Goal: Task Accomplishment & Management: Use online tool/utility

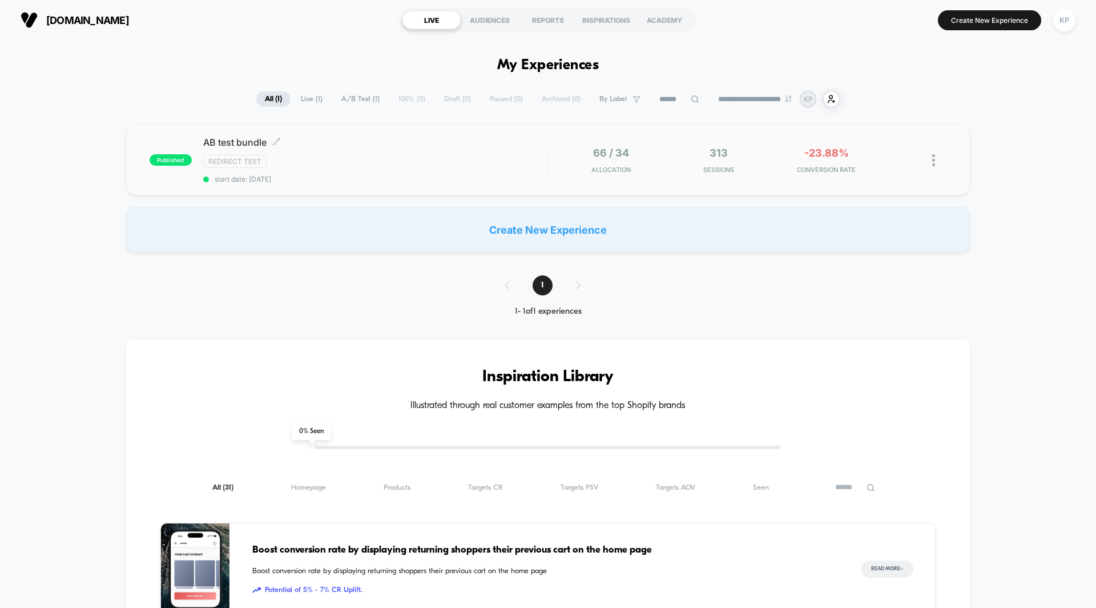
click at [236, 144] on span "AB test bundle Click to edit experience details" at bounding box center [375, 141] width 344 height 11
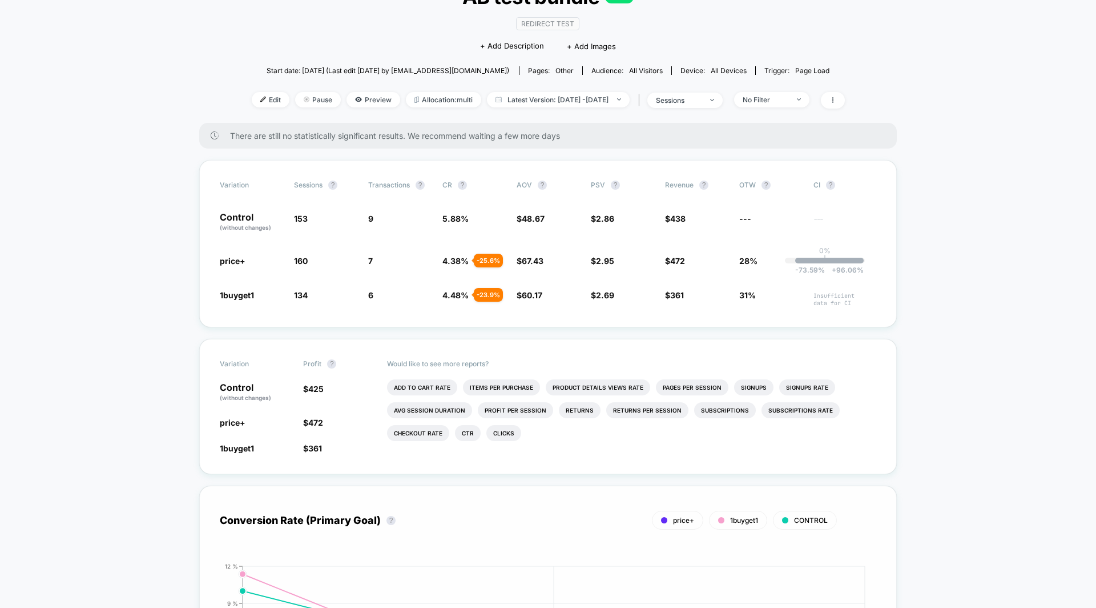
scroll to position [94, 0]
click at [423, 103] on span "Allocation: multi" at bounding box center [443, 97] width 75 height 15
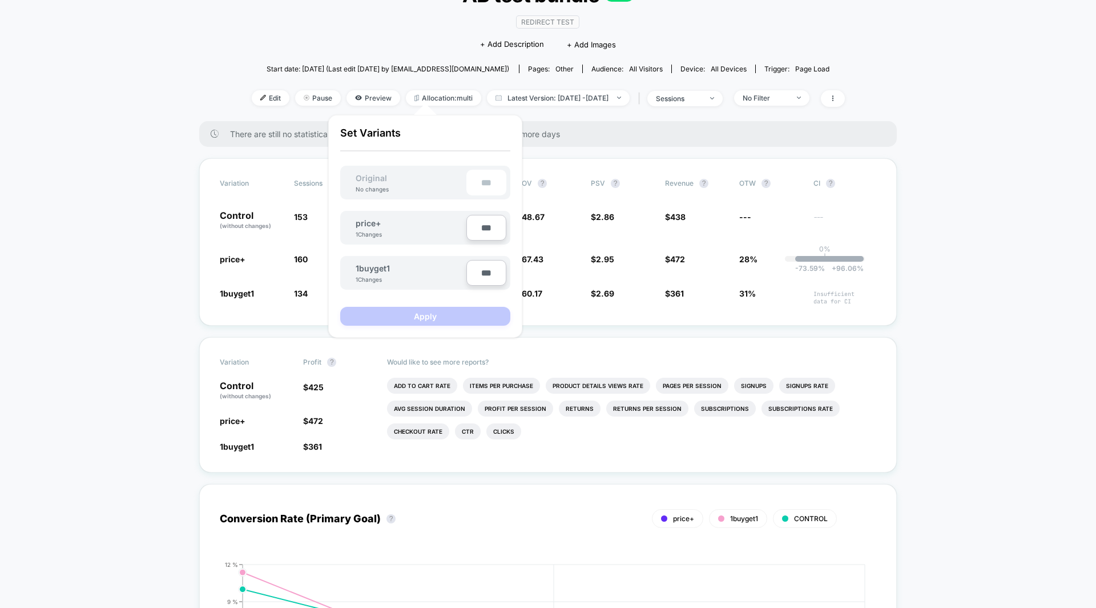
click at [656, 106] on div "< Back to all live experiences AB test bundle LIVE Redirect Test Click to edit …" at bounding box center [548, 43] width 593 height 155
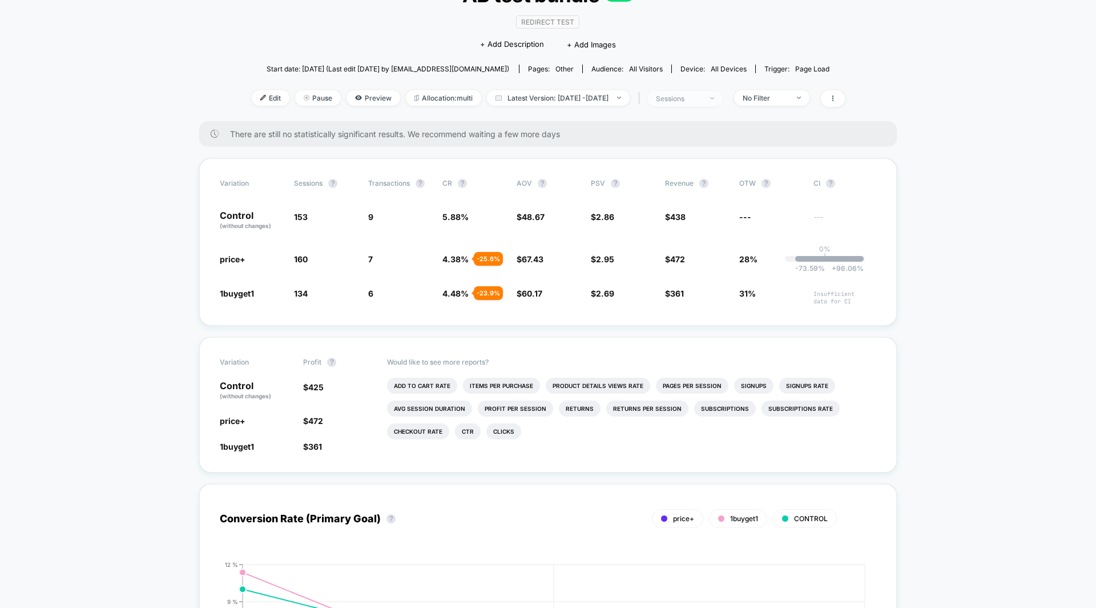
click at [702, 96] on div "sessions" at bounding box center [679, 98] width 46 height 9
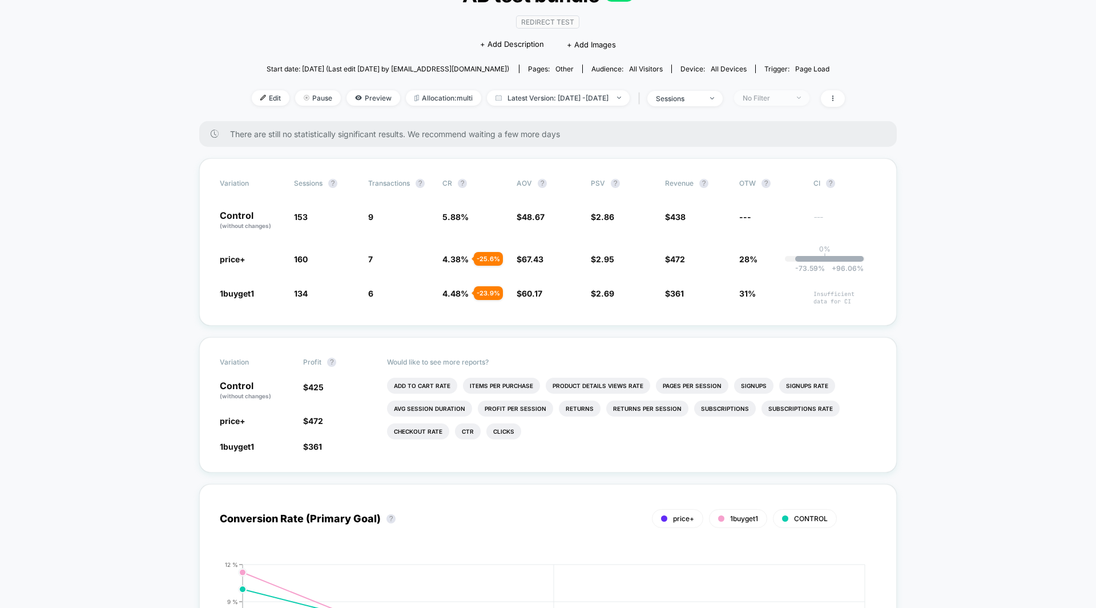
click at [789, 97] on div "No Filter" at bounding box center [766, 98] width 46 height 9
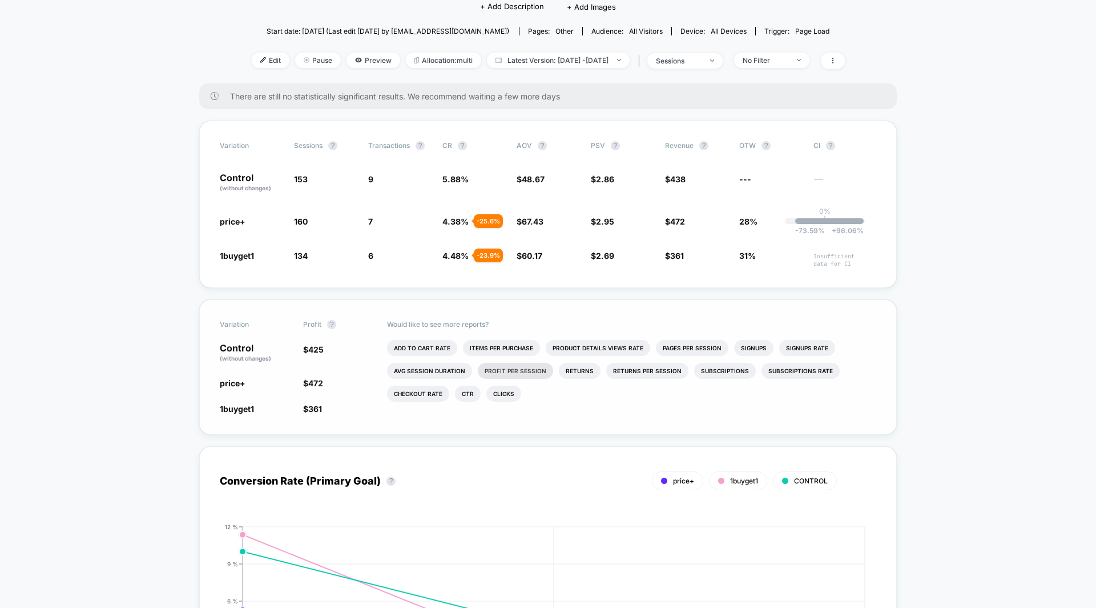
scroll to position [134, 0]
click at [685, 347] on li "Pages Per Session" at bounding box center [692, 345] width 73 height 16
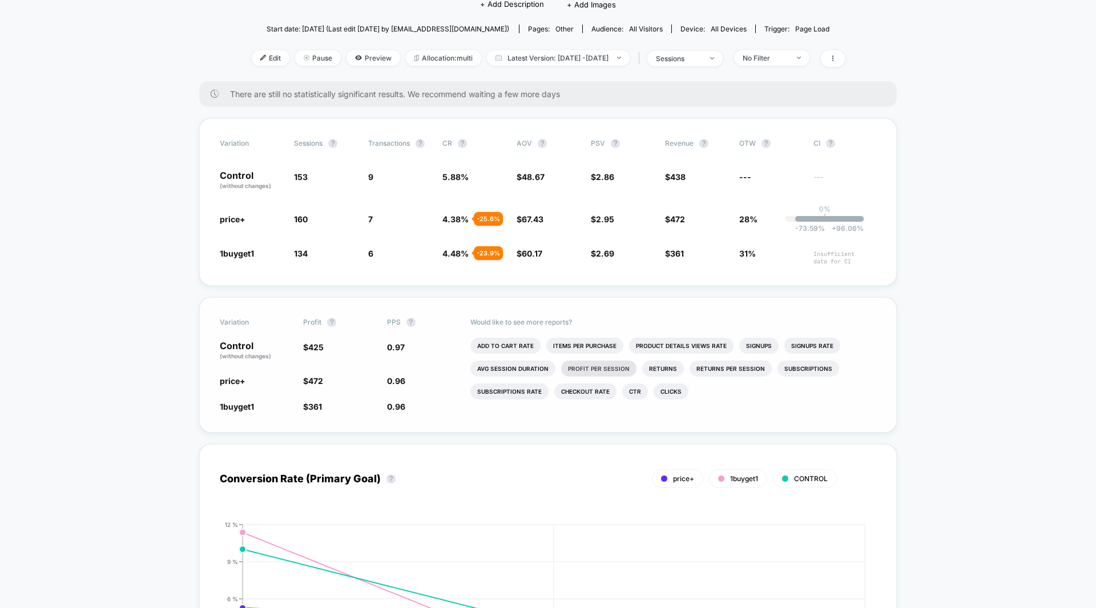
click at [601, 365] on li "Profit Per Session" at bounding box center [598, 368] width 75 height 16
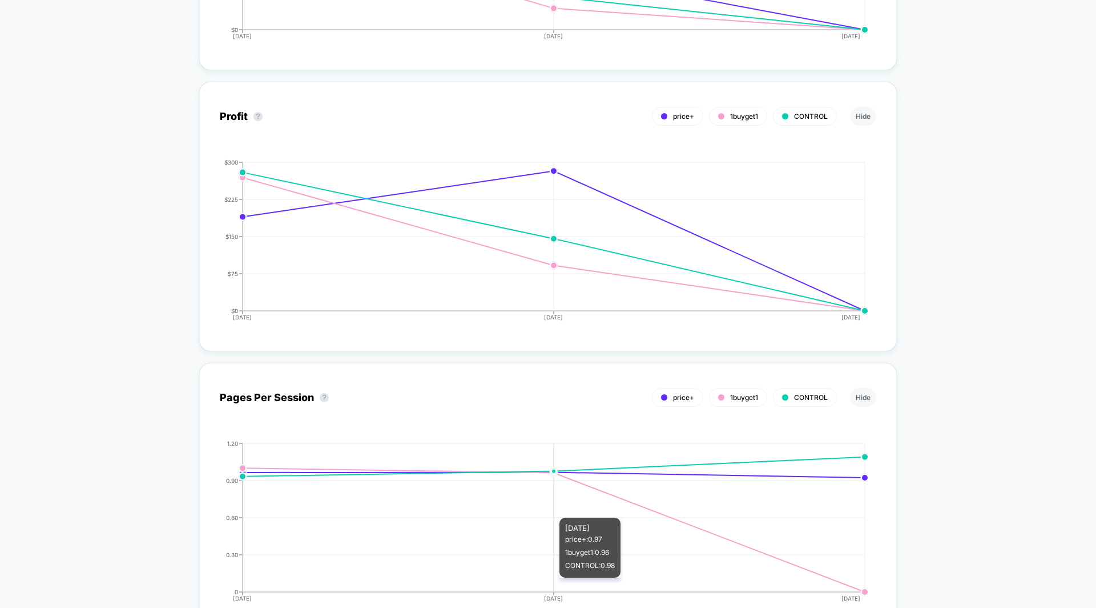
scroll to position [1254, 0]
